Goal: Use online tool/utility

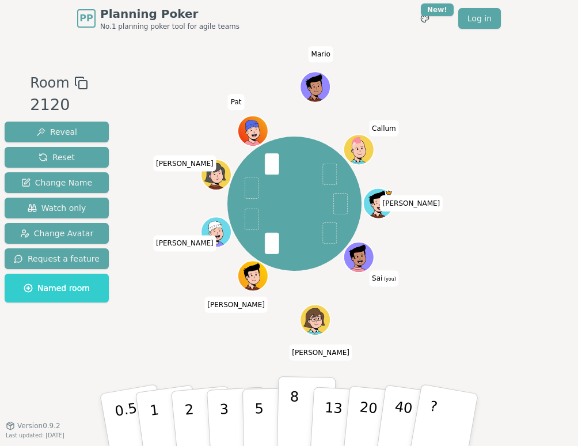
click at [298, 408] on button "8" at bounding box center [306, 419] width 59 height 87
click at [221, 417] on p "3" at bounding box center [225, 420] width 13 height 63
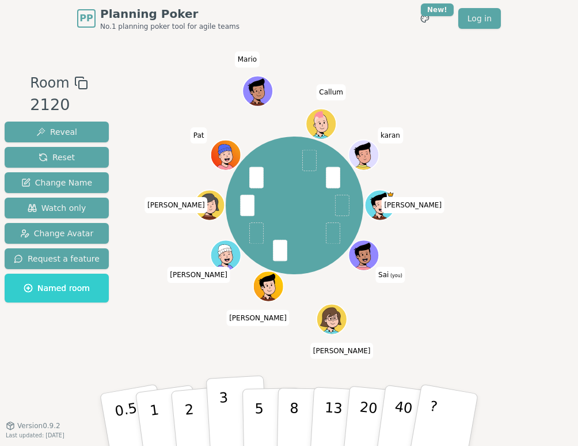
click at [226, 413] on p "3" at bounding box center [225, 420] width 13 height 63
click at [264, 405] on button "5" at bounding box center [271, 419] width 59 height 87
click at [261, 421] on p "5" at bounding box center [259, 420] width 10 height 62
click at [229, 427] on button "3" at bounding box center [237, 420] width 63 height 90
click at [224, 413] on p "3" at bounding box center [225, 420] width 13 height 63
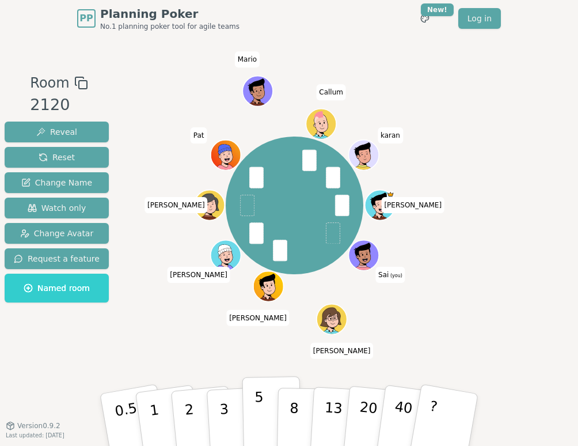
click at [267, 413] on button "5" at bounding box center [271, 419] width 59 height 87
click at [264, 410] on button "5" at bounding box center [271, 419] width 59 height 87
click at [254, 412] on p "5" at bounding box center [259, 420] width 10 height 62
